Goal: Find contact information: Find contact information

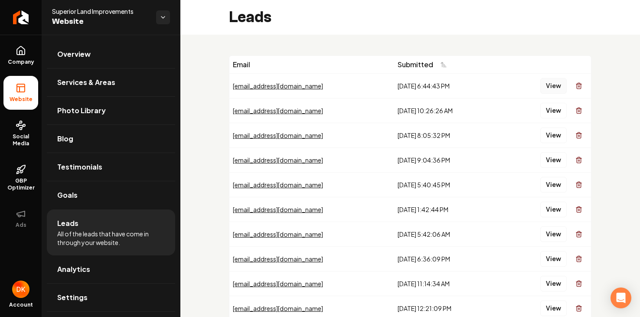
click at [548, 88] on button "View" at bounding box center [553, 86] width 26 height 16
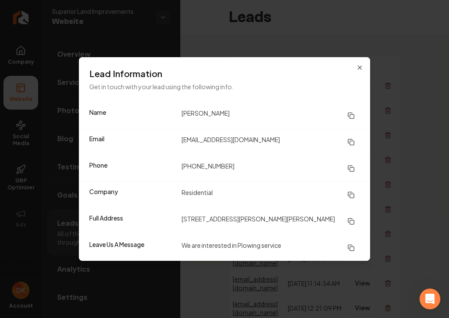
click at [225, 110] on dd "Vince Alvarado" at bounding box center [271, 116] width 178 height 16
drag, startPoint x: 238, startPoint y: 111, endPoint x: 172, endPoint y: 111, distance: 65.9
click at [172, 111] on div "Name Vince Alvarado" at bounding box center [224, 116] width 291 height 26
copy div "Vince Alvarado"
drag, startPoint x: 253, startPoint y: 140, endPoint x: 168, endPoint y: 142, distance: 85.0
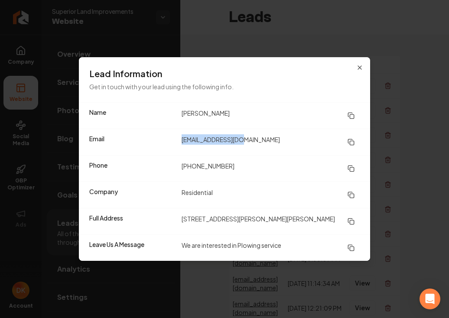
click at [168, 142] on div "Email vjalvara@gmail.com" at bounding box center [224, 142] width 291 height 26
copy div "vjalvara@gmail.com"
drag, startPoint x: 242, startPoint y: 169, endPoint x: 175, endPoint y: 166, distance: 67.3
click at [175, 166] on div "Phone (989) 798-2736" at bounding box center [224, 168] width 291 height 26
copy div "(989) 798-2736"
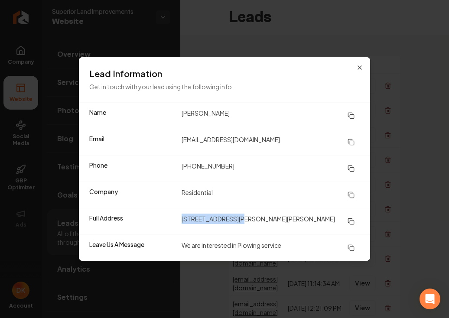
drag, startPoint x: 235, startPoint y: 218, endPoint x: 183, endPoint y: 217, distance: 52.9
click at [183, 217] on dd "311 W Edwards Ave Houghton MI" at bounding box center [271, 222] width 178 height 16
copy dd "311 W Edwards Ave"
click at [179, 73] on h3 "Lead Information" at bounding box center [224, 74] width 271 height 12
